Goal: Task Accomplishment & Management: Manage account settings

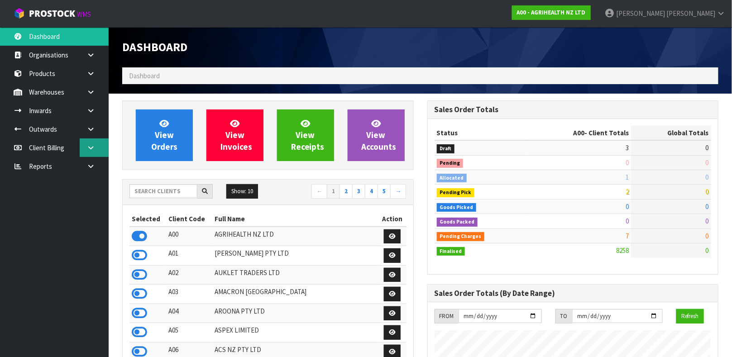
scroll to position [687, 305]
click at [164, 194] on input "text" at bounding box center [164, 191] width 68 height 14
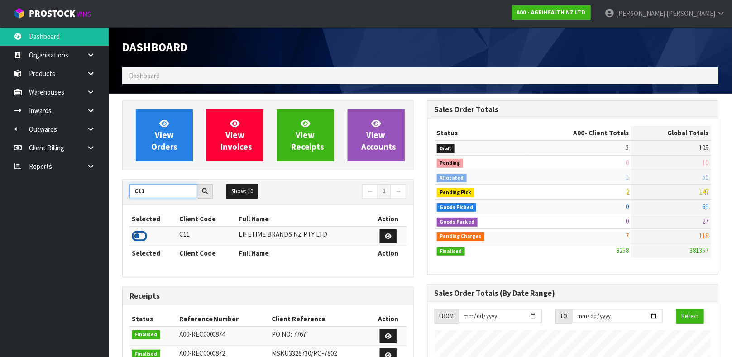
type input "C11"
click at [138, 236] on icon at bounding box center [139, 237] width 15 height 14
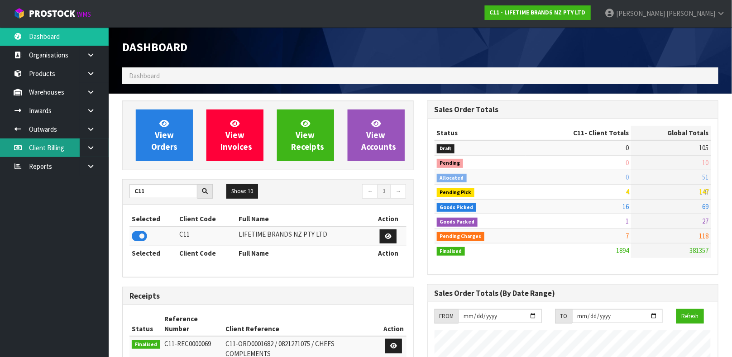
scroll to position [706, 305]
click at [89, 95] on icon at bounding box center [91, 92] width 9 height 7
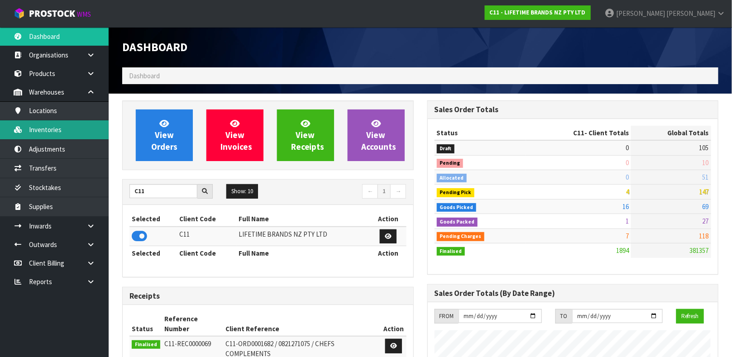
click at [76, 129] on link "Inventories" at bounding box center [54, 129] width 109 height 19
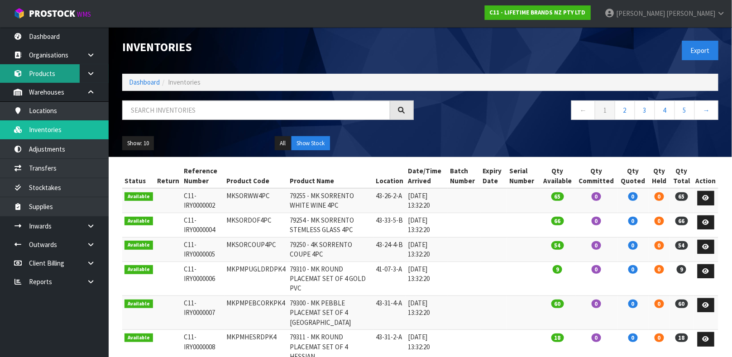
click at [52, 74] on link "Products" at bounding box center [54, 73] width 109 height 19
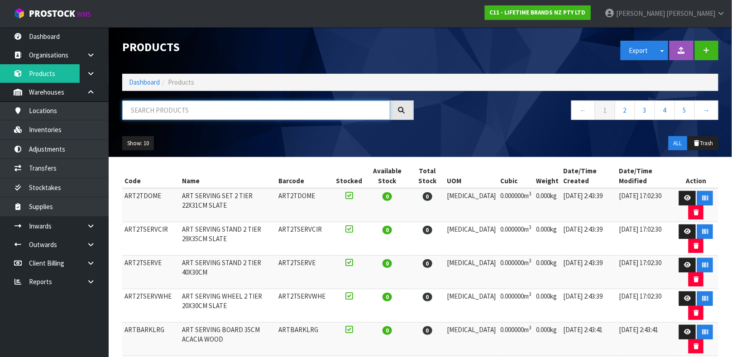
click at [138, 105] on input "text" at bounding box center [256, 110] width 268 height 19
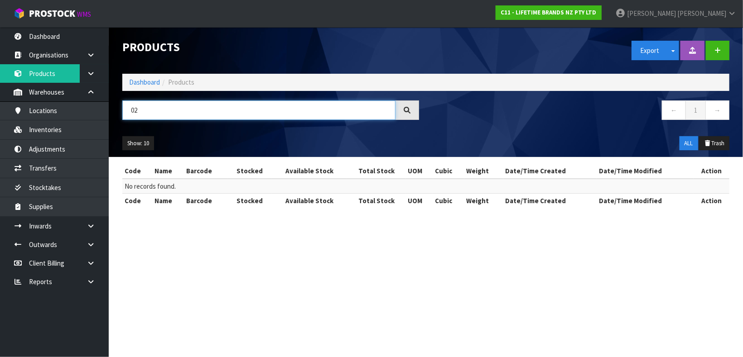
type input "0"
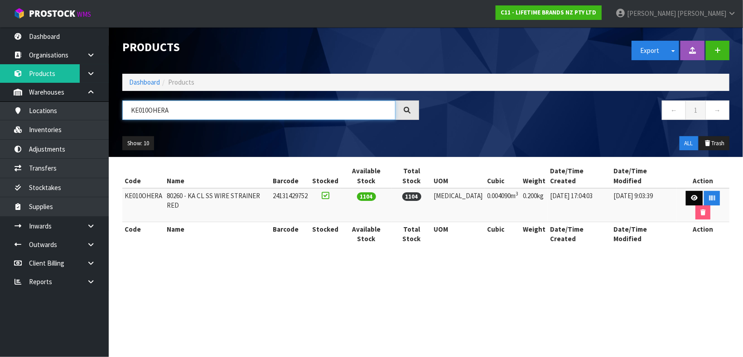
type input "KE010OHERA"
click at [691, 195] on icon at bounding box center [694, 198] width 7 height 6
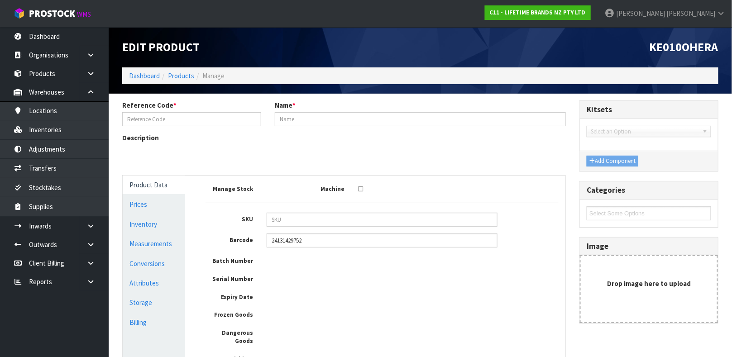
type input "KE010OHERA"
type input "80260 - KA CL SS WIRE STRAINER RED"
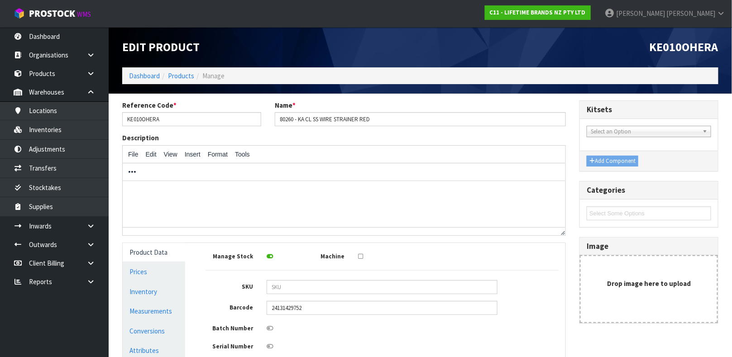
click at [346, 234] on div "Description File Edit View Insert Format Tools" at bounding box center [343, 184] width 457 height 102
click at [346, 234] on div at bounding box center [344, 231] width 443 height 8
click at [346, 234] on div "p" at bounding box center [342, 231] width 432 height 6
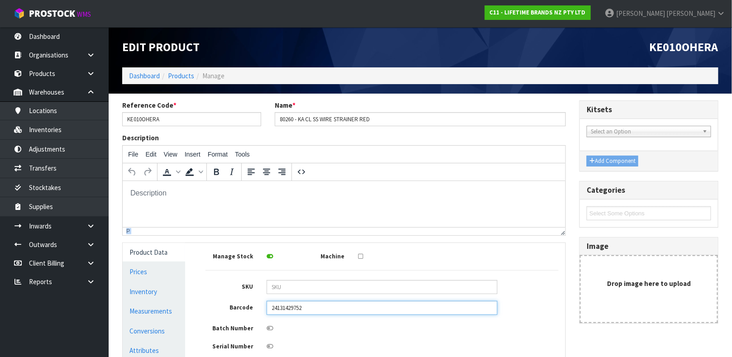
click at [344, 315] on input "24131429752" at bounding box center [382, 308] width 231 height 14
type input "024131429752"
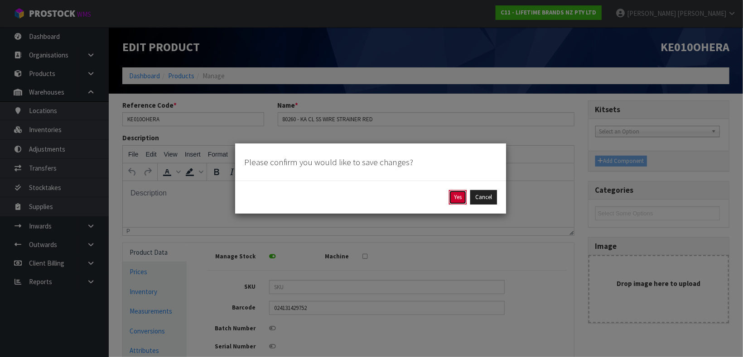
click at [457, 198] on button "Yes" at bounding box center [458, 197] width 18 height 14
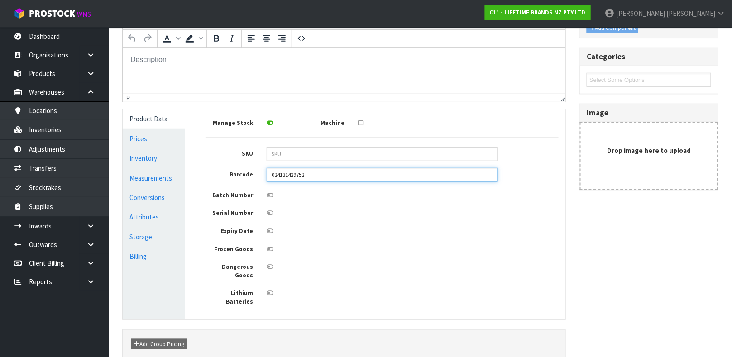
scroll to position [192, 0]
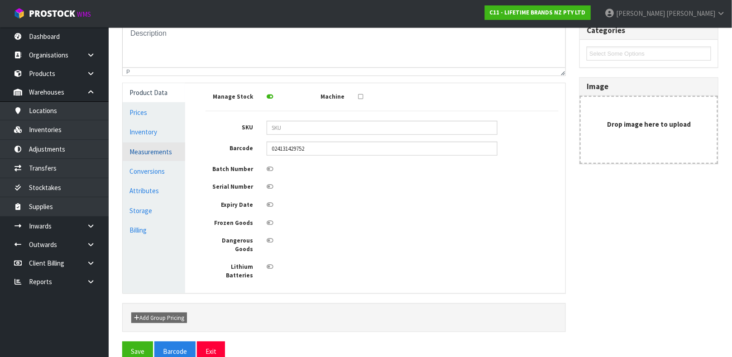
click at [158, 150] on link "Measurements" at bounding box center [154, 152] width 63 height 19
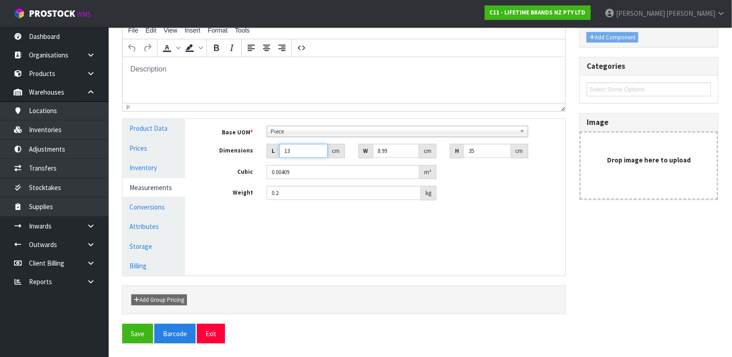
click at [299, 151] on input "13" at bounding box center [303, 151] width 48 height 14
type input "1"
type input "0.000315"
type input "0.000001"
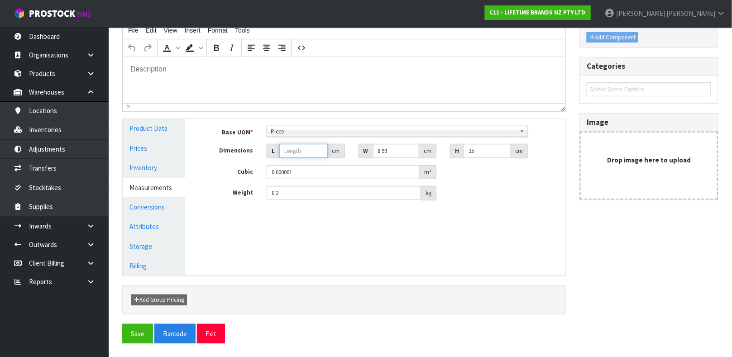
type input "4"
type input "0.001259"
type input "41"
type input "0.012901"
type input "41"
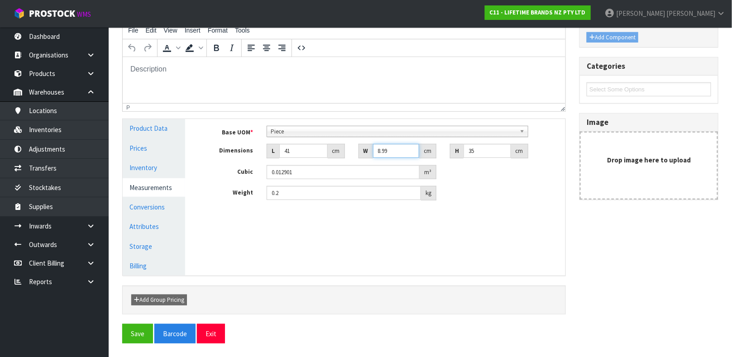
type input "1"
type input "0.001435"
type input "13"
type input "0.018655"
type input "13"
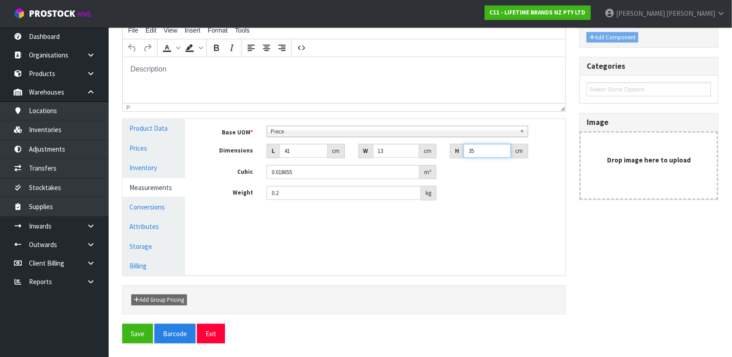
type input "5"
type input "0.002665"
type input "5"
click at [281, 195] on input "0.2" at bounding box center [344, 193] width 154 height 14
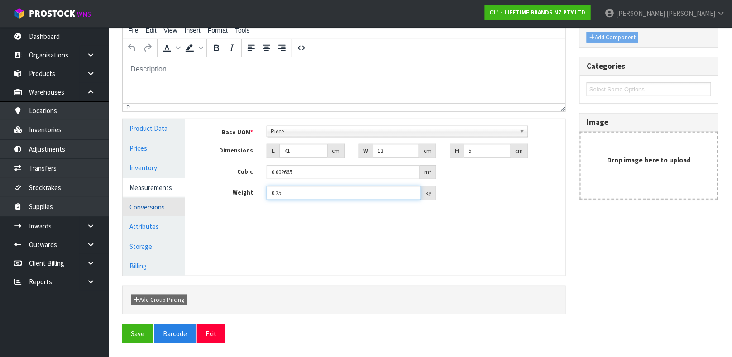
type input "0.25"
click at [168, 205] on link "Conversions" at bounding box center [154, 207] width 63 height 19
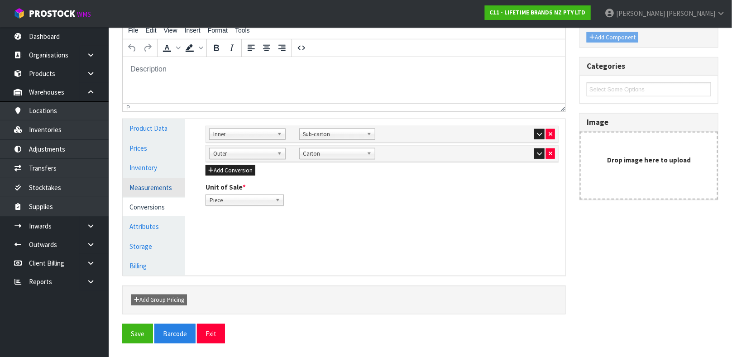
click at [151, 182] on link "Measurements" at bounding box center [154, 187] width 63 height 19
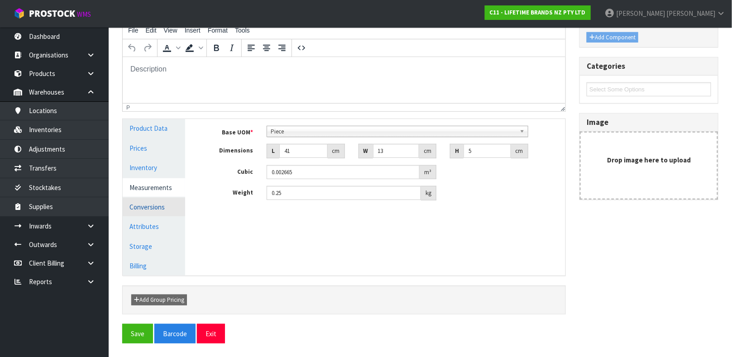
click at [144, 199] on link "Conversions" at bounding box center [154, 207] width 63 height 19
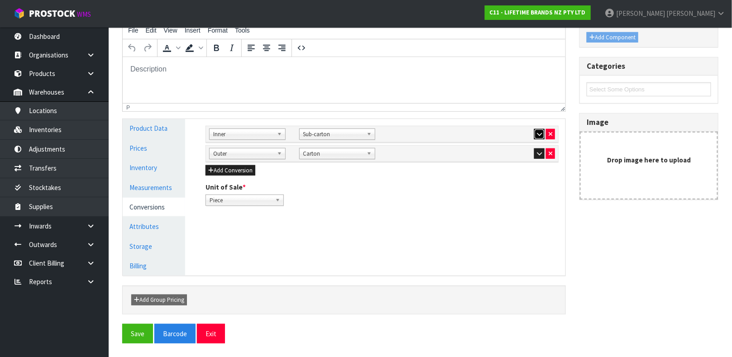
click at [542, 129] on button "button" at bounding box center [539, 134] width 10 height 11
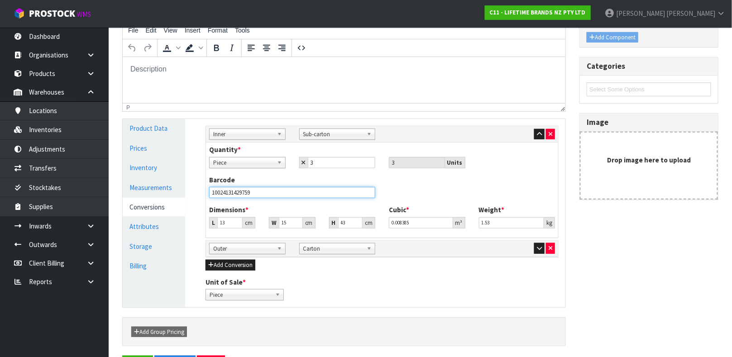
click at [337, 196] on input "10024131429759" at bounding box center [292, 192] width 166 height 11
type input "10024131429759"
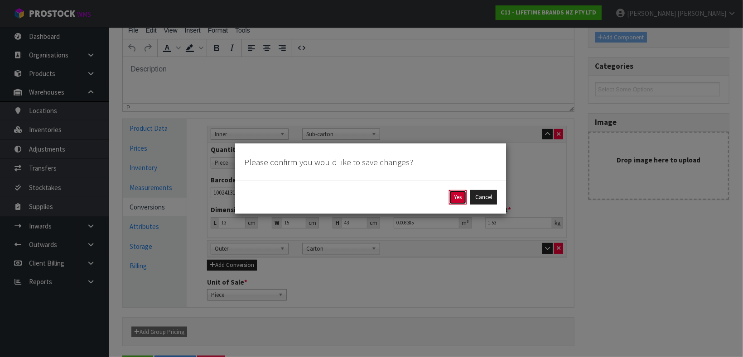
click at [451, 197] on button "Yes" at bounding box center [458, 197] width 18 height 14
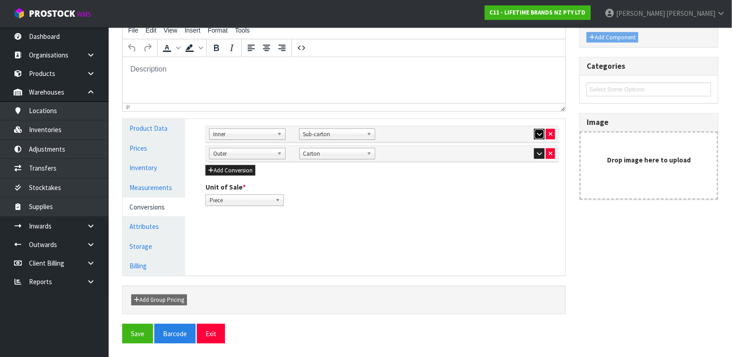
click at [540, 133] on icon "button" at bounding box center [539, 134] width 5 height 6
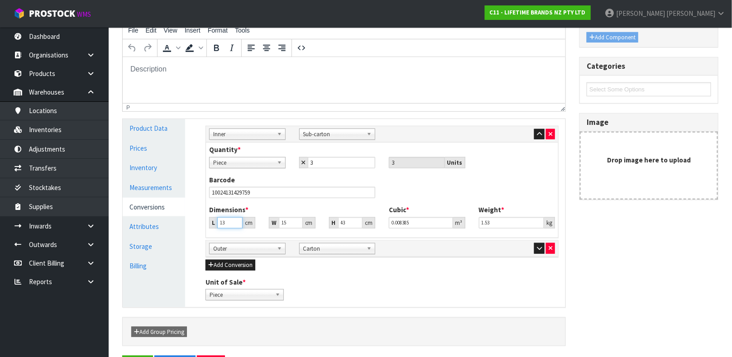
drag, startPoint x: 226, startPoint y: 221, endPoint x: 206, endPoint y: 223, distance: 21.0
click at [206, 223] on div "L 13 cm" at bounding box center [232, 222] width 60 height 11
type input "4"
type input "0.00258"
type input "44"
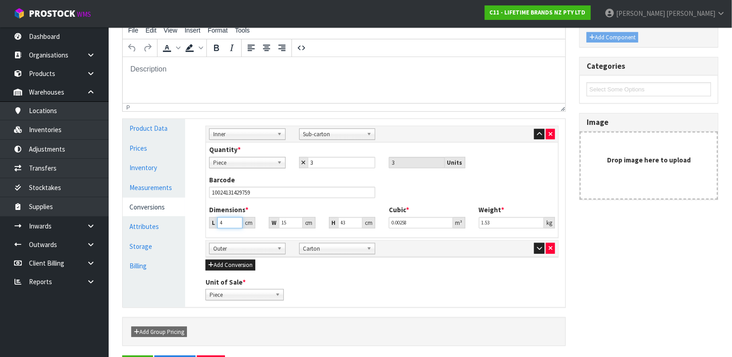
type input "0.02838"
type input "44"
type input "1"
type input "0.001892"
type input "14"
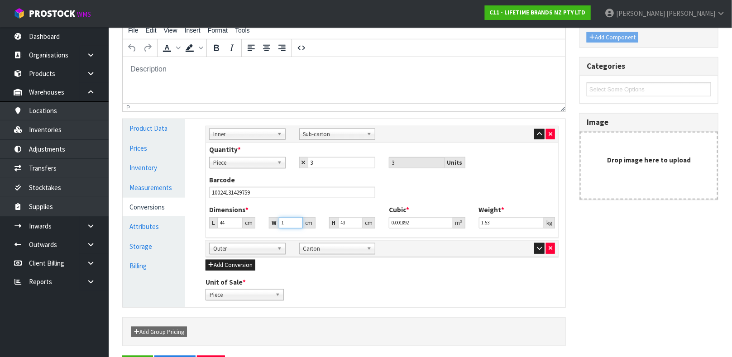
type input "0.026488"
type input "14"
type input "1"
type input "0.000616"
type input "11"
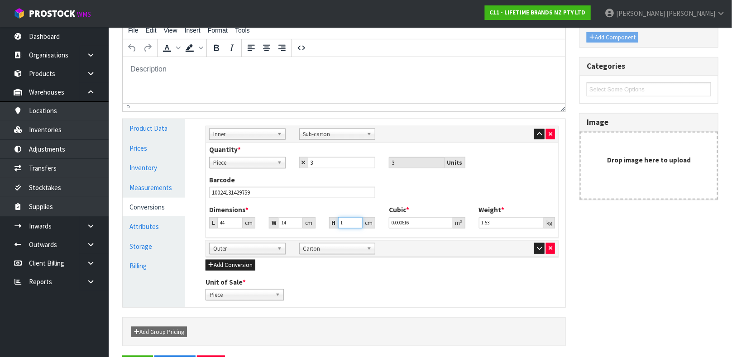
type input "0.006776"
type input "11"
type input "1"
click at [540, 248] on icon "button" at bounding box center [539, 248] width 5 height 6
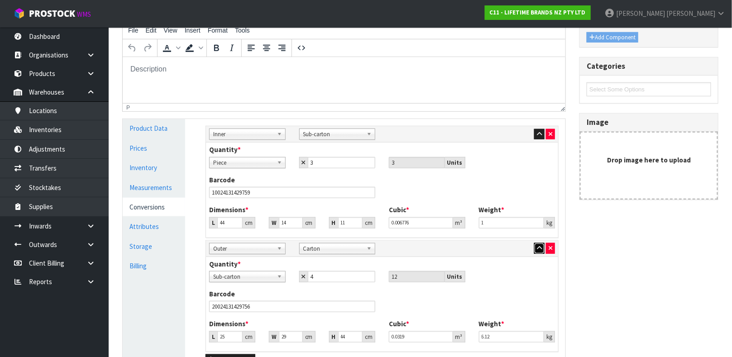
scroll to position [284, 0]
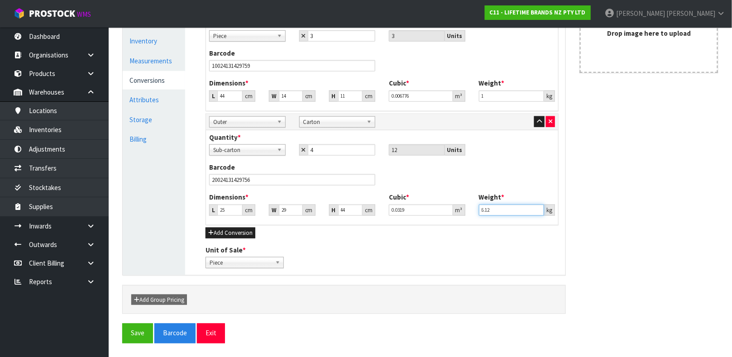
click at [495, 211] on input "6.12" at bounding box center [512, 210] width 66 height 11
type input "6"
type input "3.30"
drag, startPoint x: 227, startPoint y: 214, endPoint x: 213, endPoint y: 212, distance: 14.7
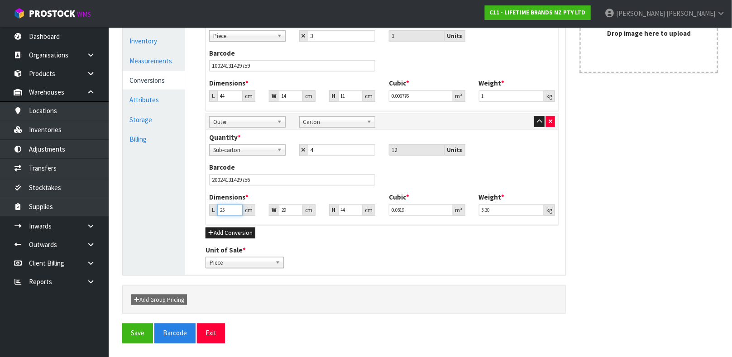
click at [213, 212] on div "L 25 cm" at bounding box center [232, 210] width 46 height 11
type input "4"
type input "0.005104"
type input "45"
type input "0.05742"
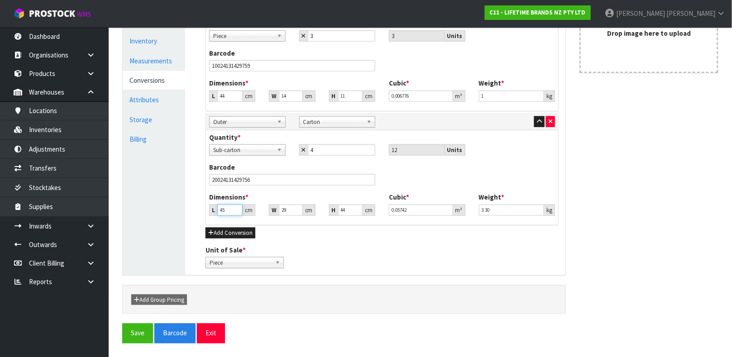
type input "45"
type input "3"
type input "0.00594"
type input "30"
type input "0.0594"
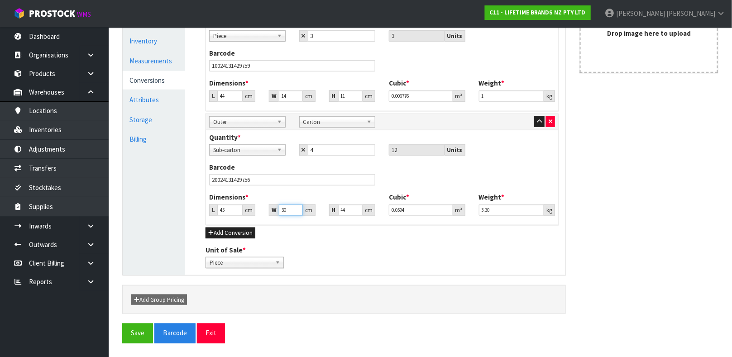
type input "30"
type input "2"
type input "0.0027"
type input "24"
type input "0.0324"
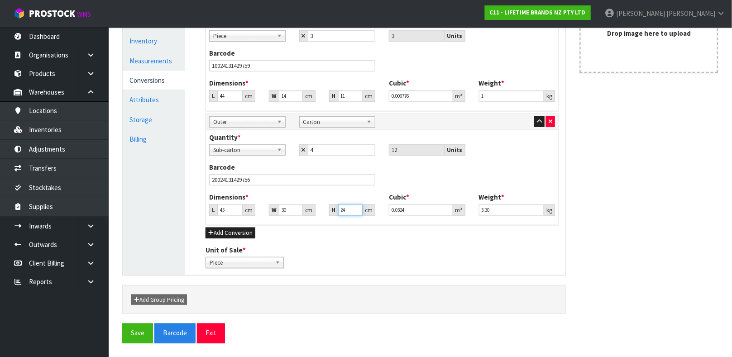
type input "24"
click at [257, 183] on input "20024131429756" at bounding box center [292, 179] width 166 height 11
type input "20024131429756"
click at [122, 324] on button "Save" at bounding box center [137, 333] width 31 height 19
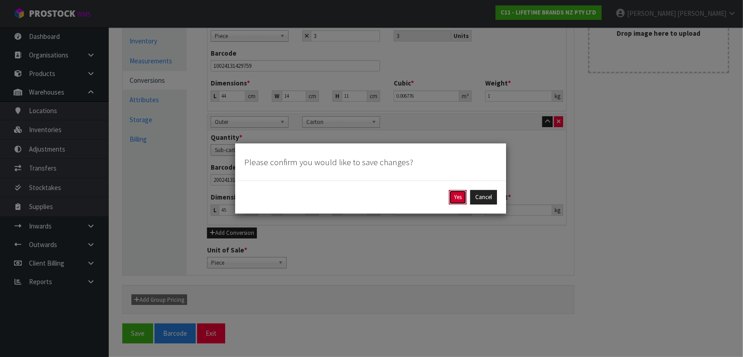
click at [452, 201] on button "Yes" at bounding box center [458, 197] width 18 height 14
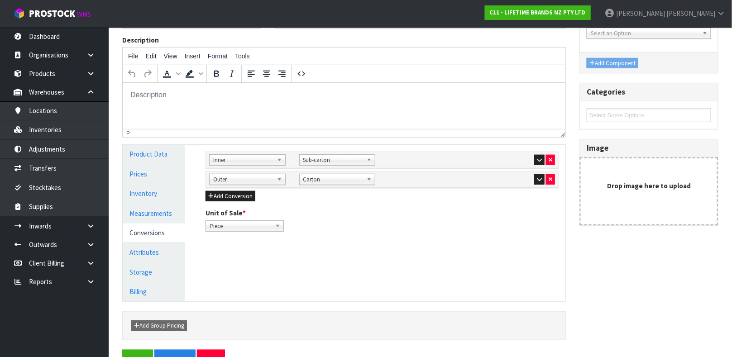
scroll to position [157, 0]
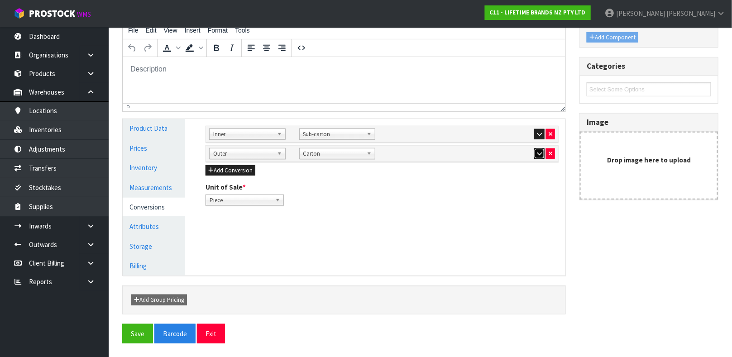
click at [539, 155] on icon "button" at bounding box center [539, 154] width 5 height 6
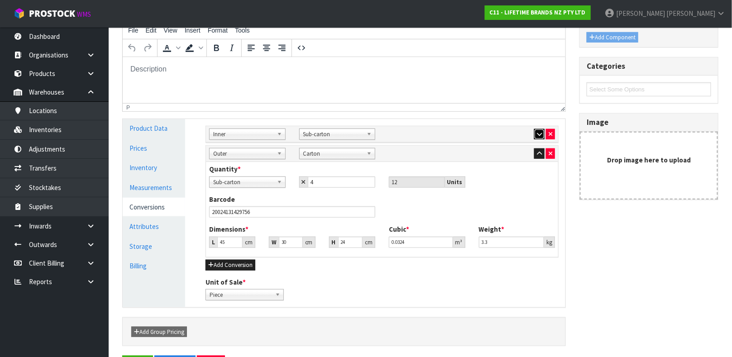
click at [539, 132] on icon "button" at bounding box center [539, 134] width 5 height 6
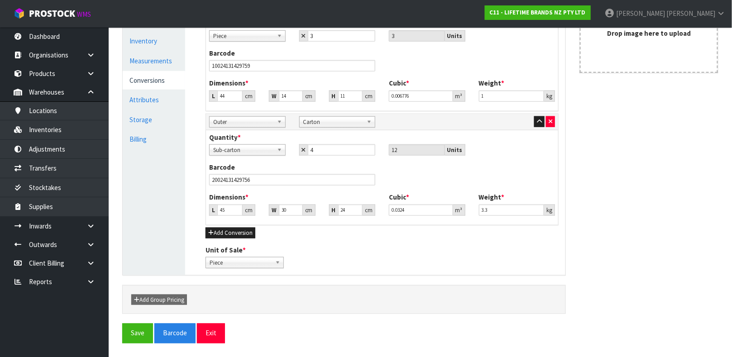
scroll to position [283, 0]
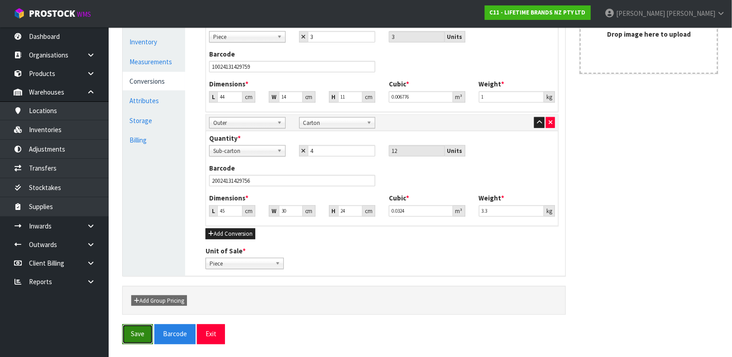
click at [131, 330] on button "Save" at bounding box center [137, 334] width 31 height 19
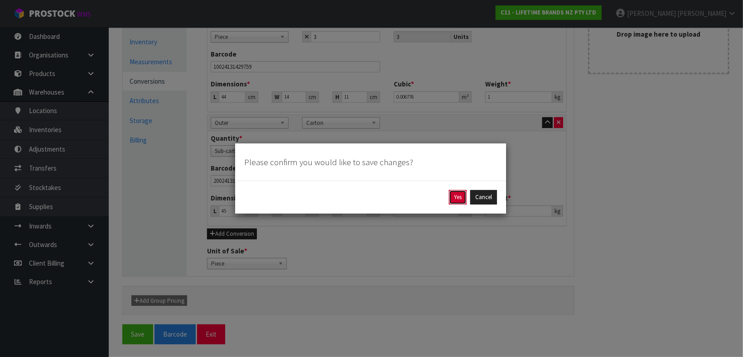
click at [455, 198] on button "Yes" at bounding box center [458, 197] width 18 height 14
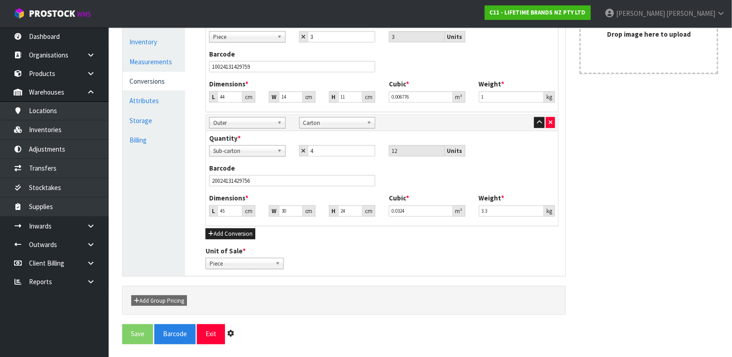
scroll to position [0, 0]
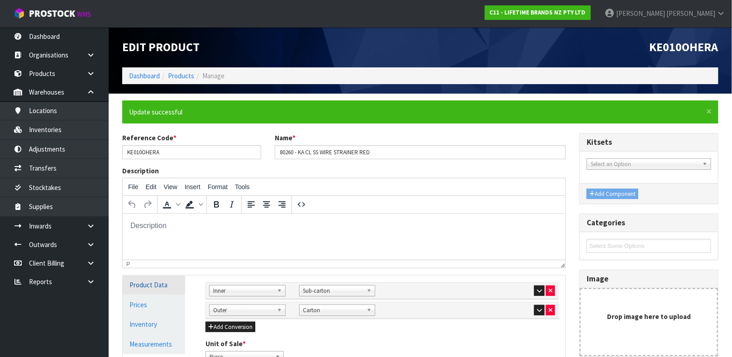
click at [150, 280] on link "Product Data" at bounding box center [154, 285] width 63 height 19
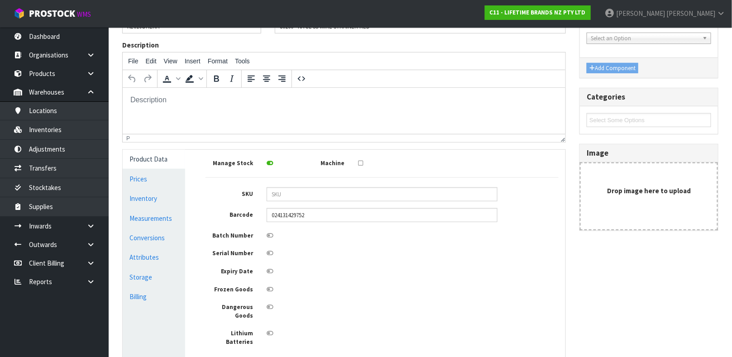
scroll to position [128, 0]
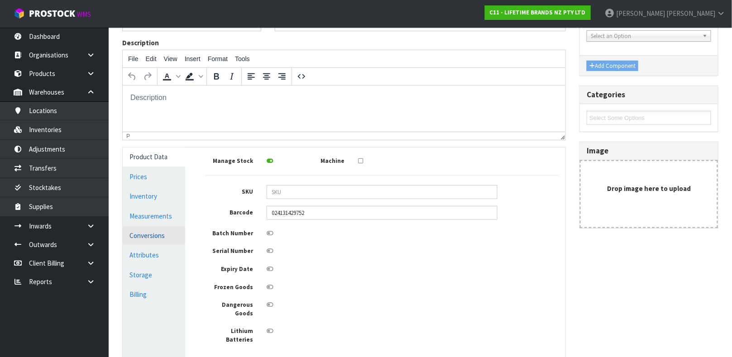
click at [156, 239] on link "Conversions" at bounding box center [154, 235] width 63 height 19
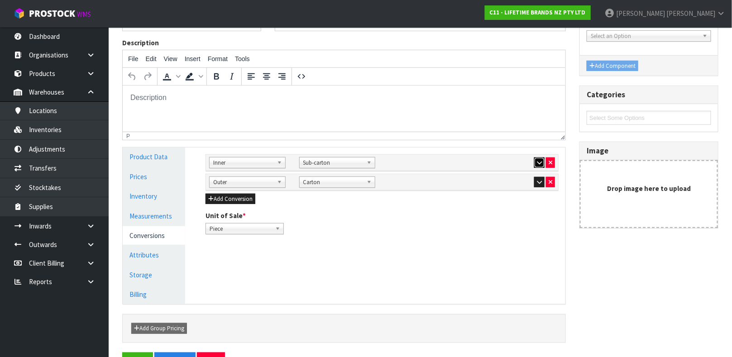
click at [540, 159] on button "button" at bounding box center [539, 163] width 10 height 11
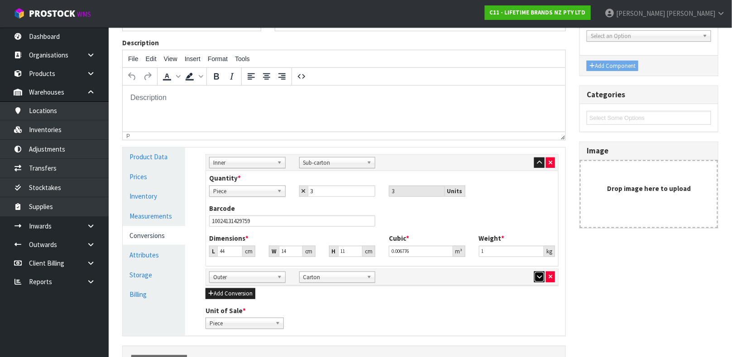
click at [534, 274] on button "button" at bounding box center [539, 277] width 10 height 11
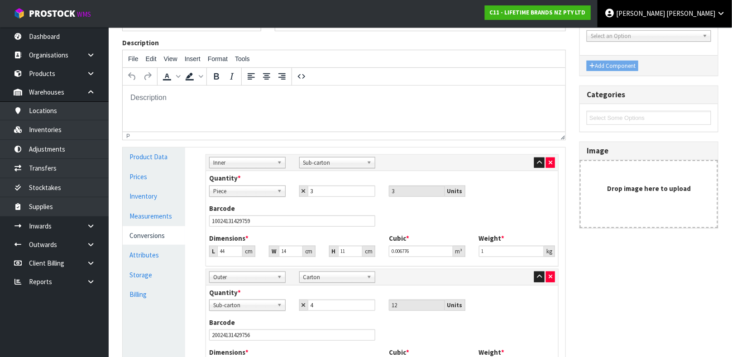
click at [700, 4] on link "[PERSON_NAME]" at bounding box center [665, 13] width 135 height 27
click at [696, 36] on link "Logout" at bounding box center [696, 36] width 72 height 12
